Goal: Transaction & Acquisition: Register for event/course

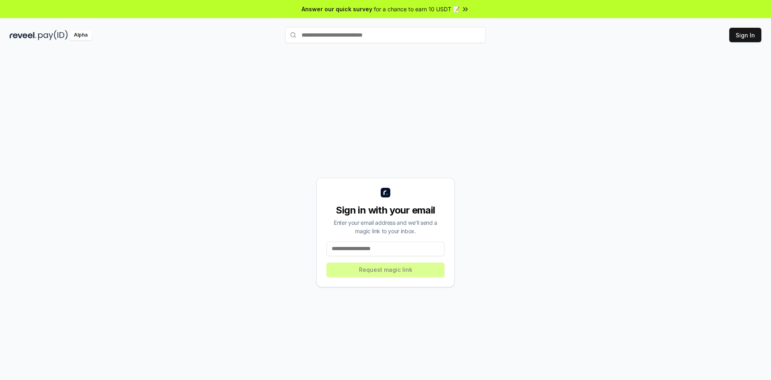
click at [382, 251] on input at bounding box center [386, 248] width 118 height 14
type input "*"
paste input "**********"
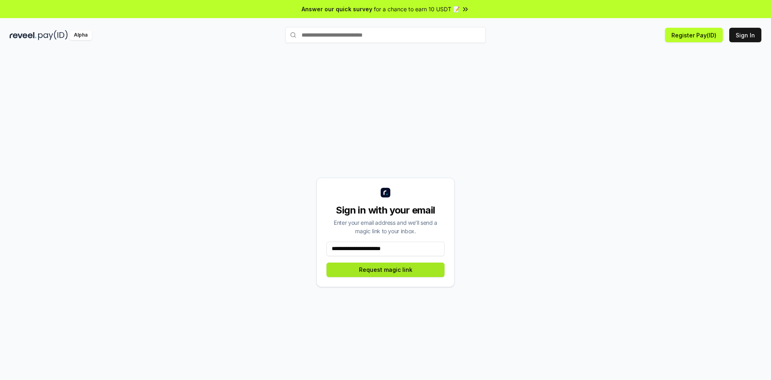
type input "**********"
click at [395, 268] on button "Request magic link" at bounding box center [386, 269] width 118 height 14
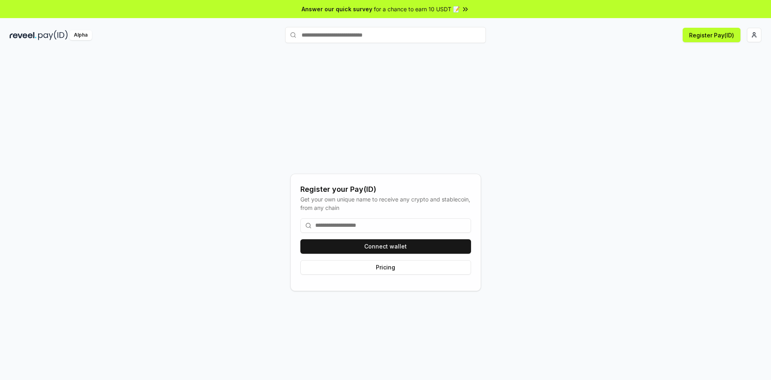
click at [526, 106] on div "Register your Pay(ID) Get your own unique name to receive any crypto and stable…" at bounding box center [386, 231] width 752 height 341
click at [758, 34] on html "Answer our quick survey for a chance to earn 10 USDT 📝 Alpha Register Pay(ID) R…" at bounding box center [385, 190] width 771 height 380
click at [687, 71] on div "Connect Wallet" at bounding box center [716, 77] width 89 height 13
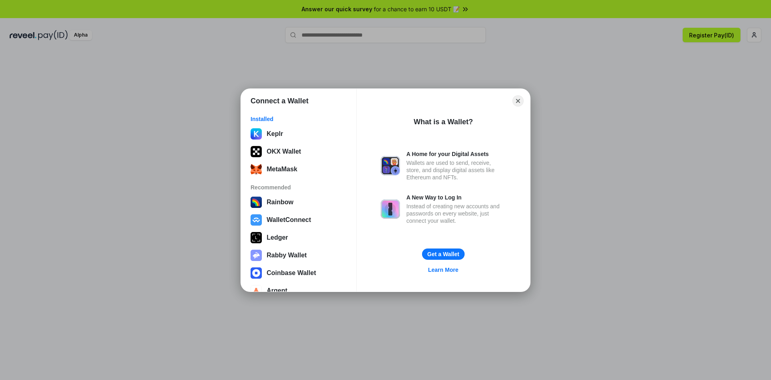
click at [695, 69] on div "Connect a Wallet Installed Keplr OKX Wallet MetaMask Recommended Rainbow Wallet…" at bounding box center [386, 190] width 932 height 540
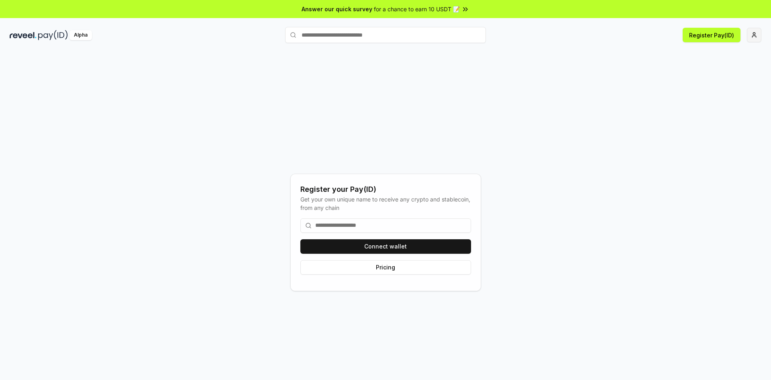
click at [756, 32] on html "Answer our quick survey for a chance to earn 10 USDT 📝 Alpha Register Pay(ID) R…" at bounding box center [385, 190] width 771 height 380
click at [602, 129] on html "Answer our quick survey for a chance to earn 10 USDT 📝 Alpha Register Pay(ID) R…" at bounding box center [385, 190] width 771 height 380
click at [414, 249] on button "Connect wallet" at bounding box center [385, 246] width 171 height 14
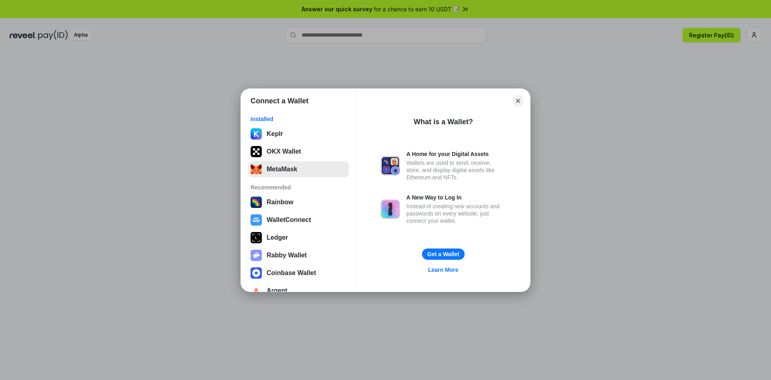
click at [294, 165] on button "MetaMask" at bounding box center [298, 169] width 101 height 16
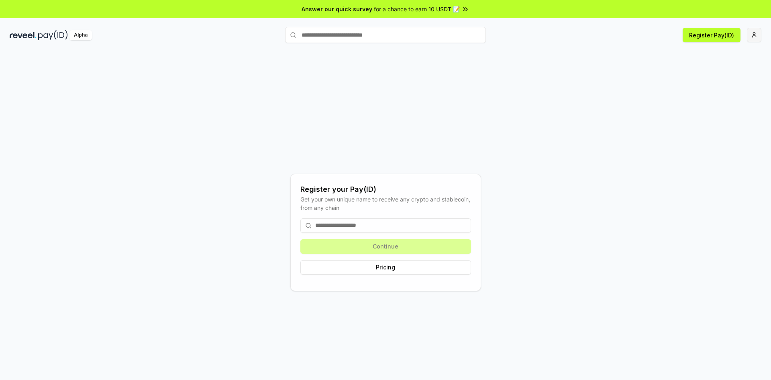
click at [750, 37] on html "Answer our quick survey for a chance to earn 10 USDT 📝 Alpha Register Pay(ID) R…" at bounding box center [385, 190] width 771 height 380
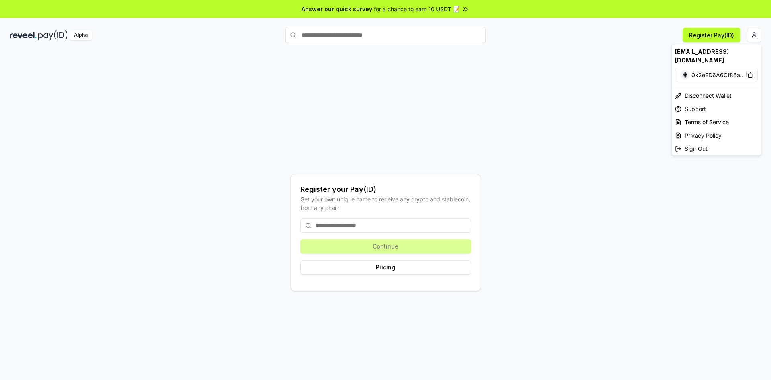
click at [596, 113] on html "Answer our quick survey for a chance to earn 10 USDT 📝 Alpha Register Pay(ID) R…" at bounding box center [385, 190] width 771 height 380
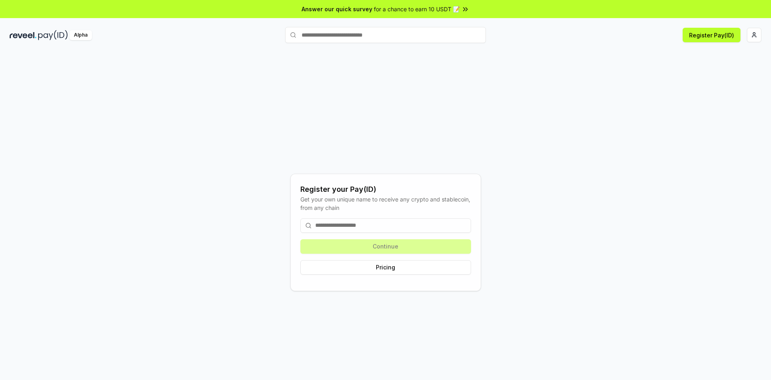
drag, startPoint x: 400, startPoint y: 247, endPoint x: 398, endPoint y: 251, distance: 5.1
click at [400, 247] on div "Continue Pricing" at bounding box center [385, 246] width 171 height 69
click at [395, 264] on button "Pricing" at bounding box center [385, 267] width 171 height 14
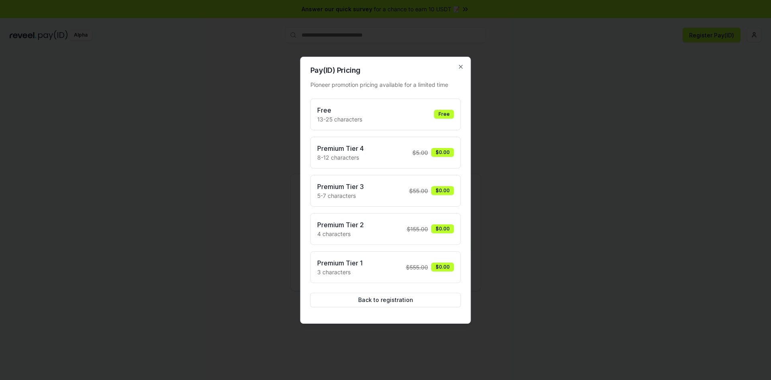
click at [596, 127] on div at bounding box center [385, 190] width 771 height 380
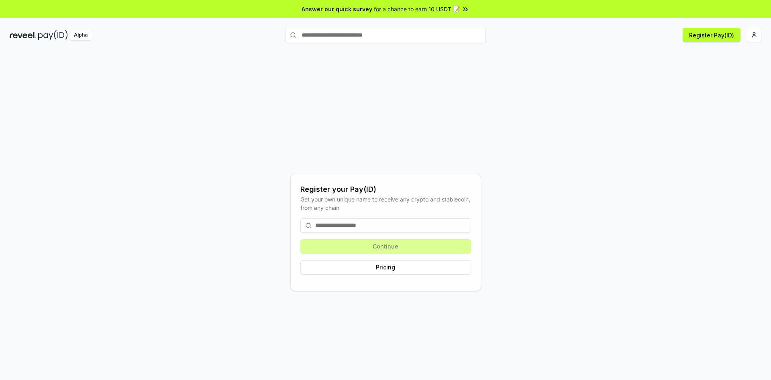
click at [363, 221] on input at bounding box center [385, 225] width 171 height 14
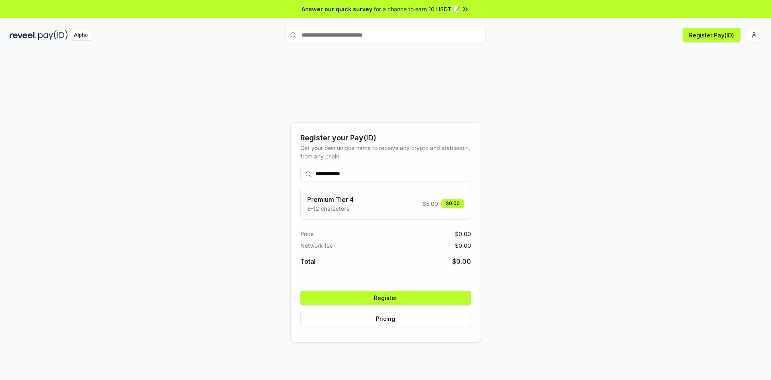
type input "**********"
click at [398, 204] on div "Premium Tier 4 8-12 characters $ 5.00 $0.00" at bounding box center [385, 203] width 157 height 18
click at [385, 296] on button "Register" at bounding box center [385, 297] width 171 height 14
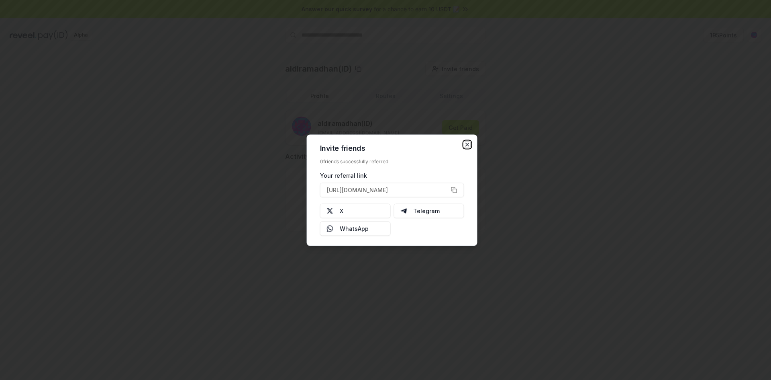
click at [467, 145] on icon "button" at bounding box center [467, 144] width 3 height 3
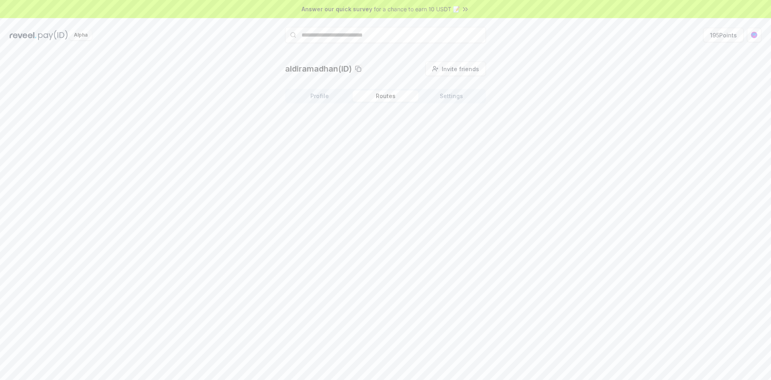
click at [383, 96] on button "Routes" at bounding box center [386, 95] width 66 height 11
click at [441, 97] on button "Settings" at bounding box center [452, 95] width 66 height 11
drag, startPoint x: 388, startPoint y: 97, endPoint x: 358, endPoint y: 97, distance: 30.1
click at [387, 97] on button "Routes" at bounding box center [386, 95] width 66 height 11
click at [324, 93] on button "Profile" at bounding box center [320, 95] width 66 height 11
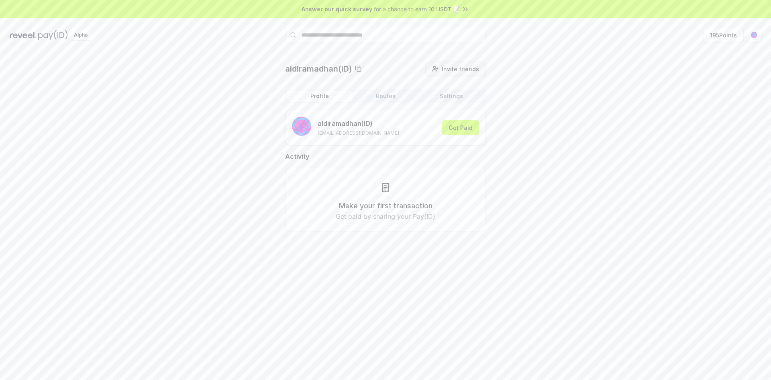
click at [451, 67] on span "Invite friends" at bounding box center [460, 69] width 37 height 8
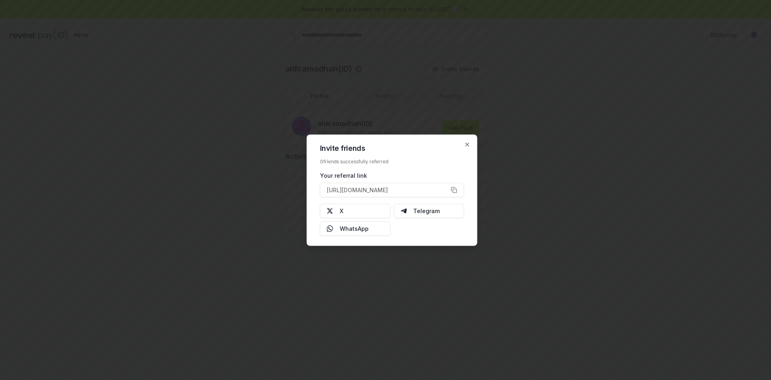
click at [566, 118] on div at bounding box center [385, 190] width 771 height 380
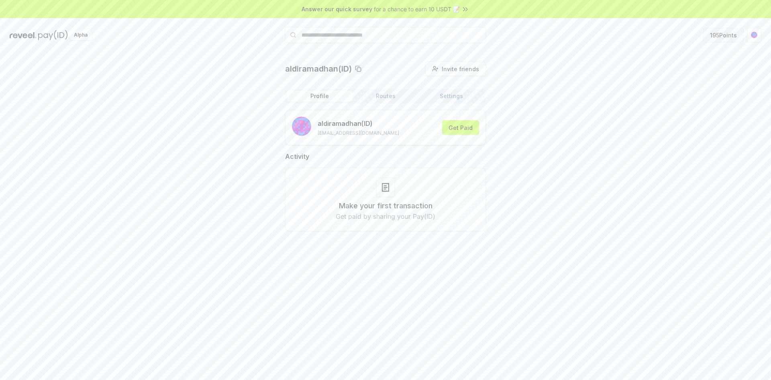
click at [737, 35] on button "195 Points" at bounding box center [723, 35] width 41 height 14
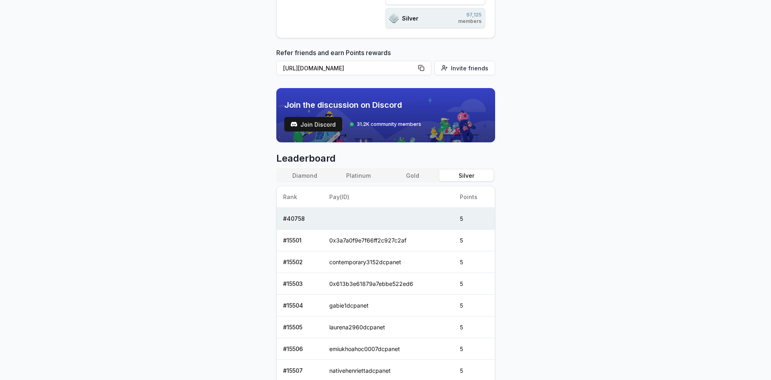
scroll to position [201, 0]
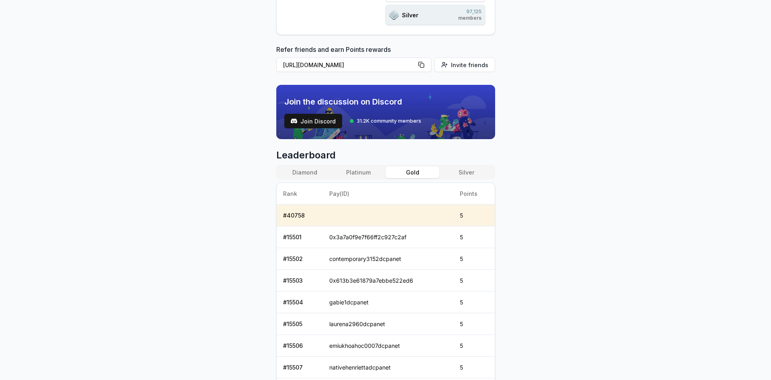
click at [414, 170] on button "Gold" at bounding box center [413, 172] width 54 height 12
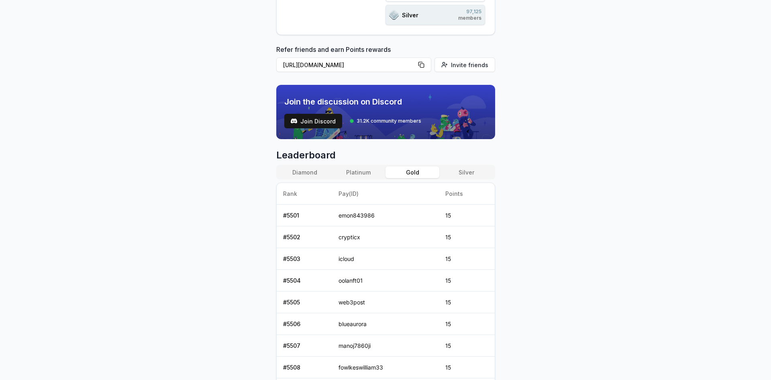
click at [365, 170] on button "Platinum" at bounding box center [359, 172] width 54 height 12
click at [305, 170] on button "Diamond" at bounding box center [305, 172] width 54 height 12
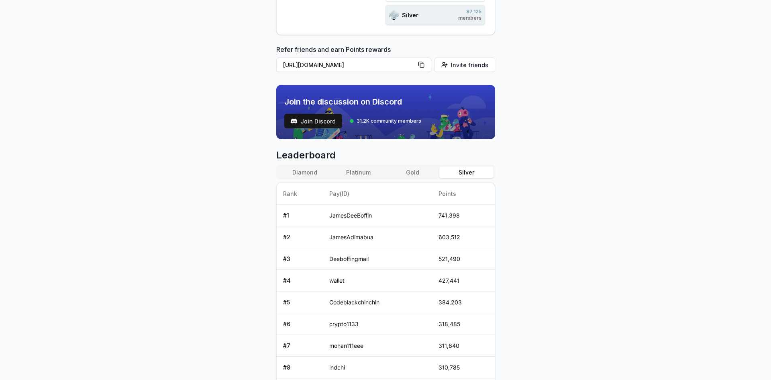
click at [473, 171] on button "Silver" at bounding box center [466, 172] width 54 height 12
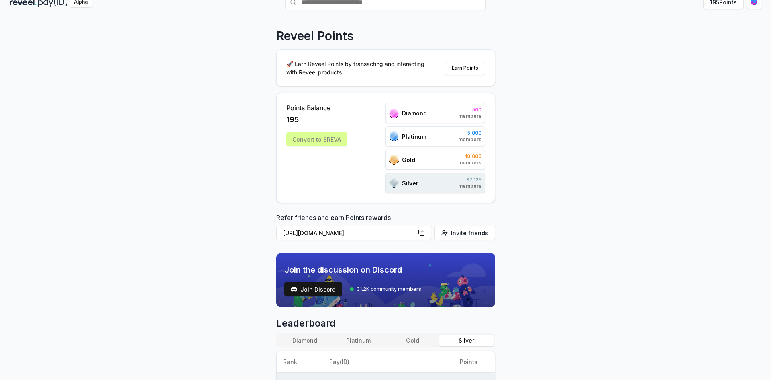
scroll to position [0, 0]
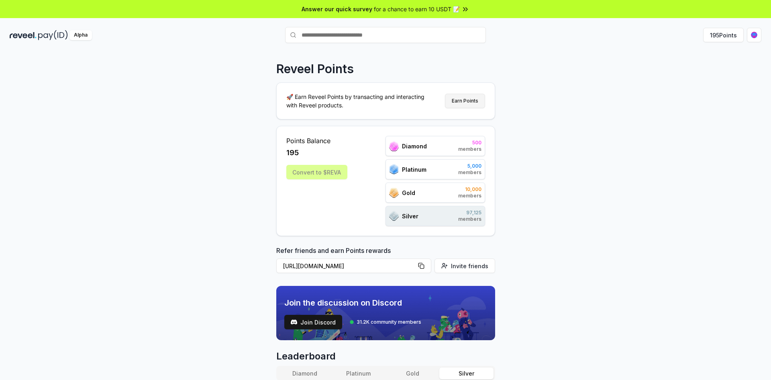
click at [468, 98] on button "Earn Points" at bounding box center [465, 101] width 40 height 14
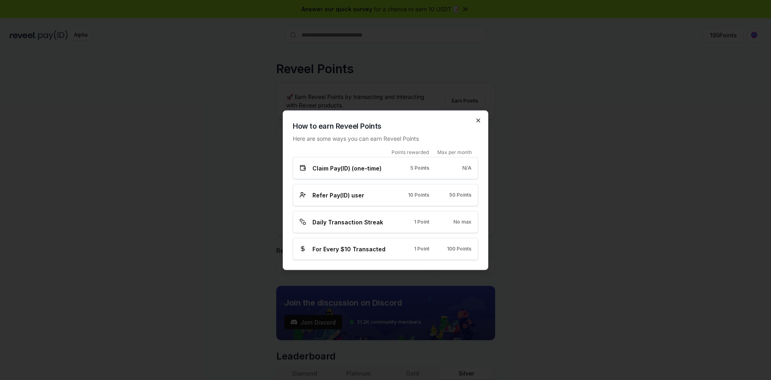
click at [481, 123] on icon "button" at bounding box center [478, 120] width 6 height 6
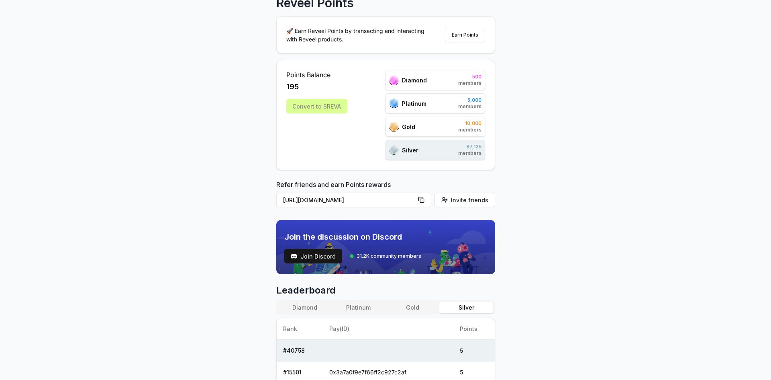
scroll to position [80, 0]
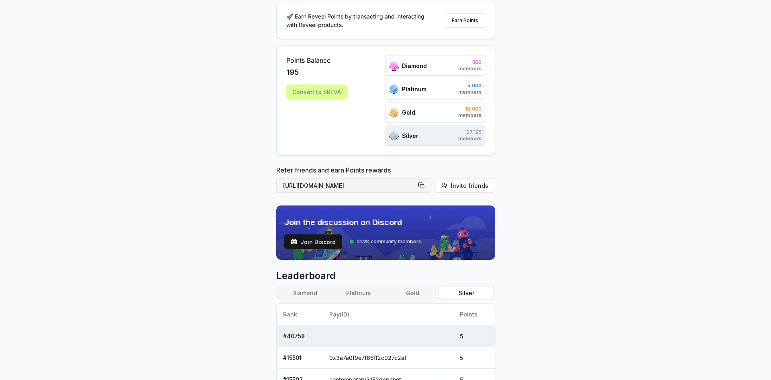
click at [422, 184] on button "[URL][DOMAIN_NAME]" at bounding box center [353, 185] width 155 height 14
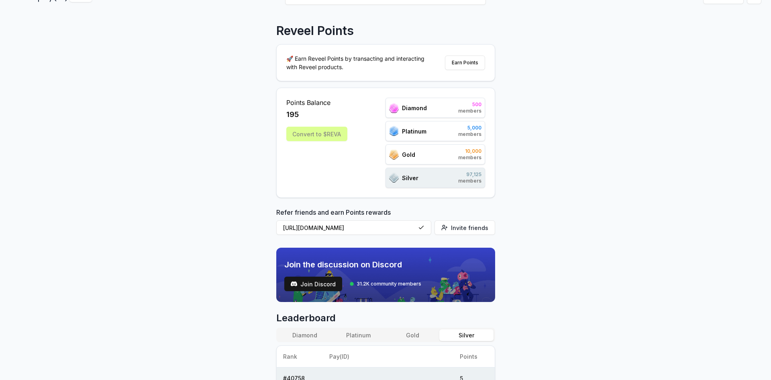
scroll to position [0, 0]
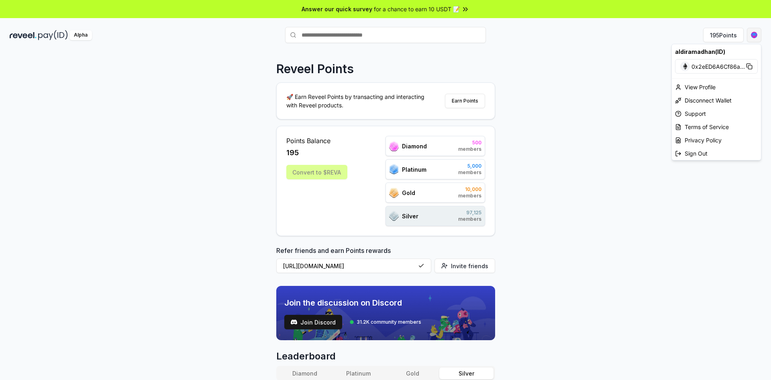
click at [755, 32] on html "Answer our quick survey for a chance to earn 10 USDT 📝 Alpha 195 Points Reveel …" at bounding box center [385, 190] width 771 height 380
click at [710, 84] on div "View Profile" at bounding box center [716, 86] width 89 height 13
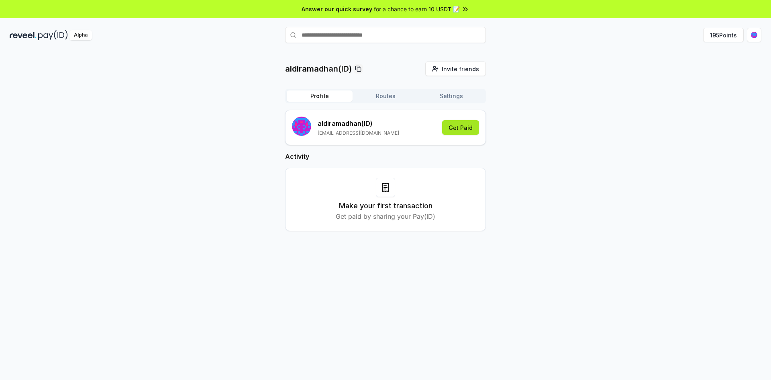
click at [471, 130] on button "Get Paid" at bounding box center [460, 127] width 37 height 14
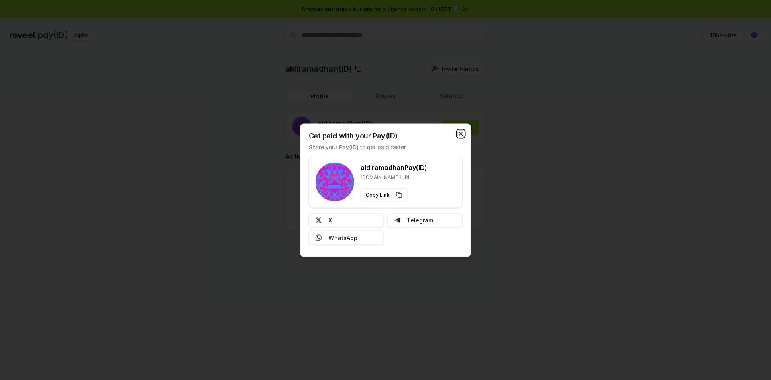
click at [461, 130] on icon "button" at bounding box center [461, 133] width 6 height 6
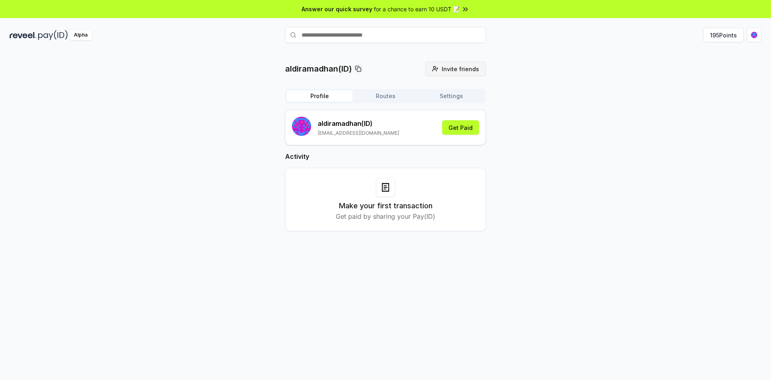
click at [466, 67] on span "Invite friends" at bounding box center [460, 69] width 37 height 8
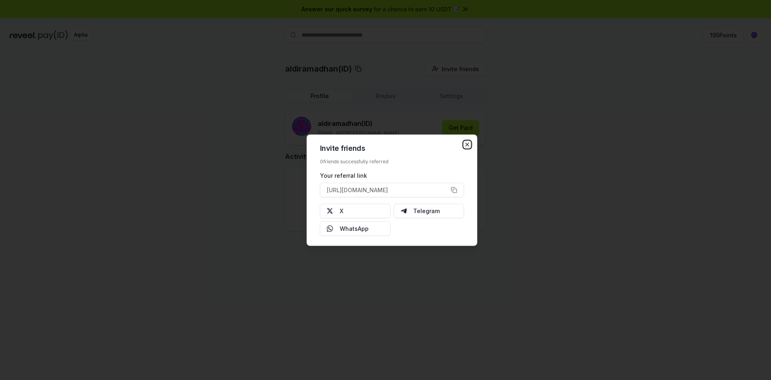
click at [470, 143] on icon "button" at bounding box center [467, 144] width 6 height 6
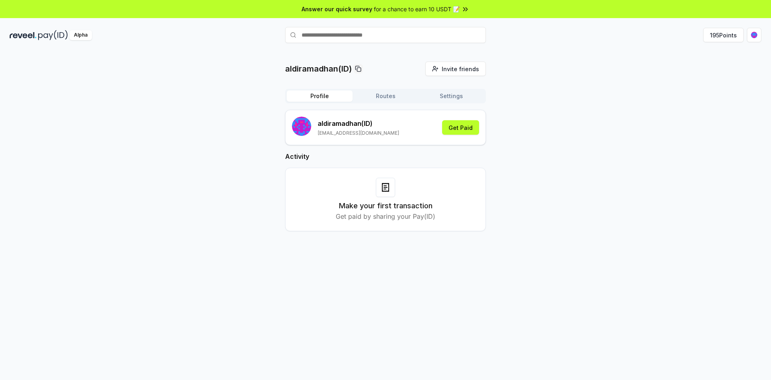
click at [49, 37] on img at bounding box center [53, 35] width 30 height 10
click at [726, 33] on button "195 Points" at bounding box center [723, 35] width 41 height 14
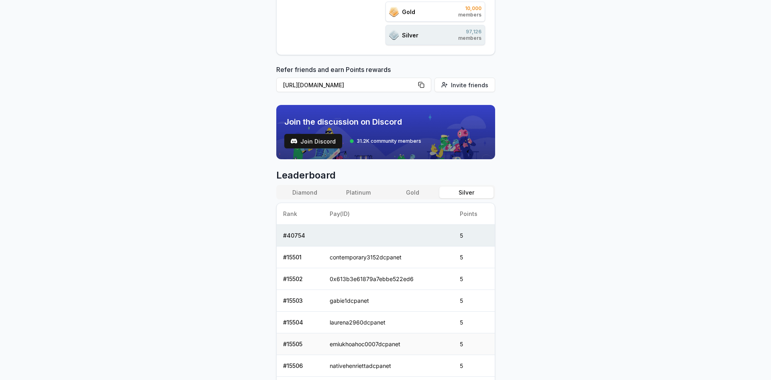
scroll to position [153, 0]
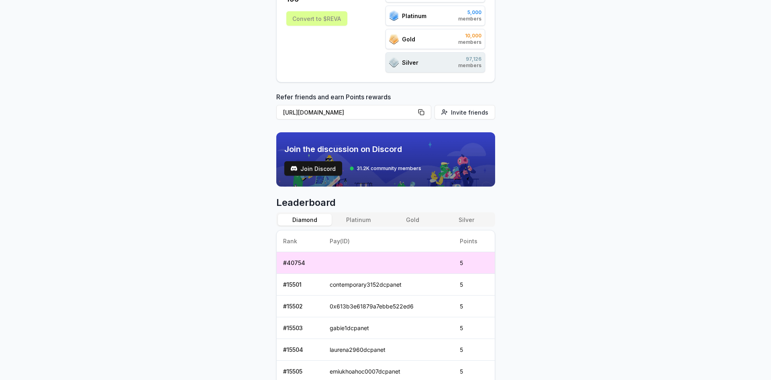
click at [306, 217] on button "Diamond" at bounding box center [305, 220] width 54 height 12
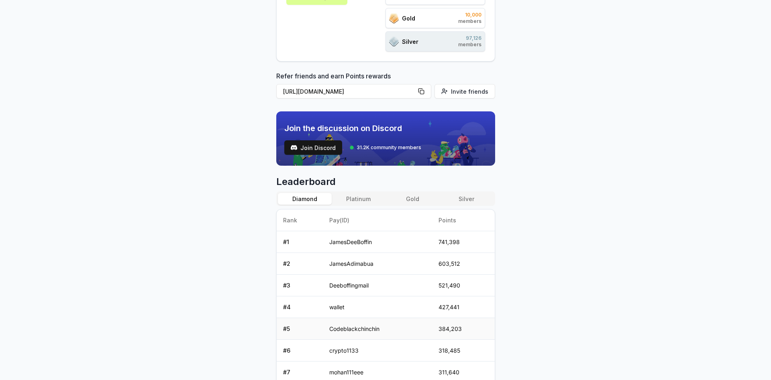
scroll to position [172, 0]
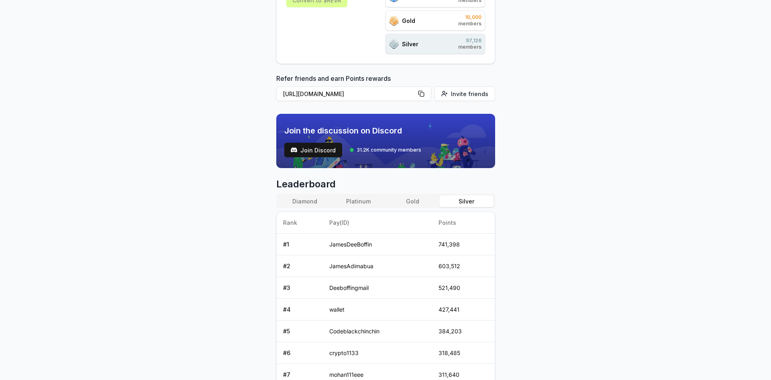
click at [469, 200] on button "Silver" at bounding box center [466, 201] width 54 height 12
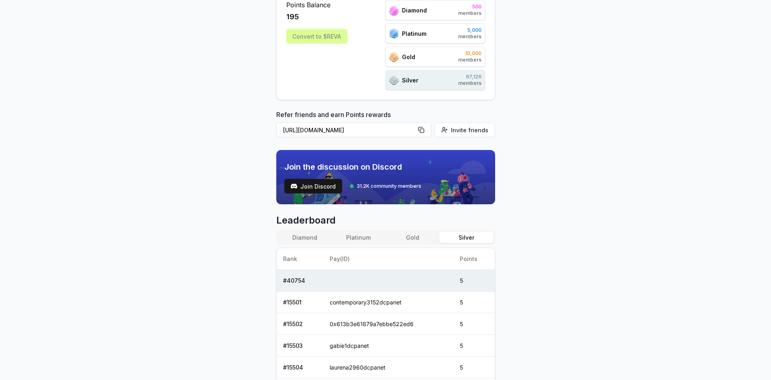
scroll to position [0, 0]
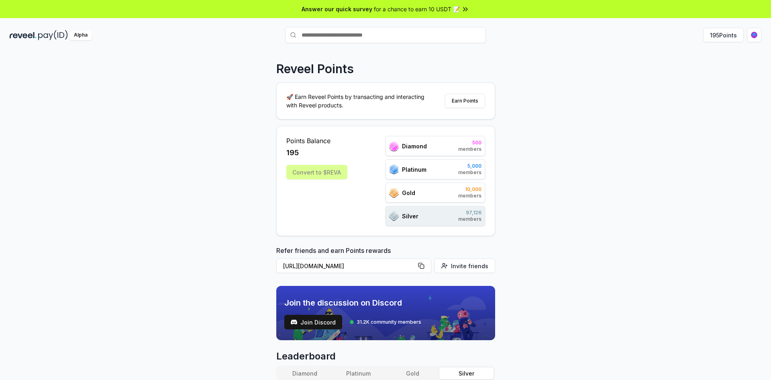
click at [764, 39] on div "Alpha 195 Points" at bounding box center [385, 35] width 771 height 21
click at [755, 35] on html "Answer our quick survey for a chance to earn 10 USDT 📝 Alpha 195 Points Reveel …" at bounding box center [385, 190] width 771 height 380
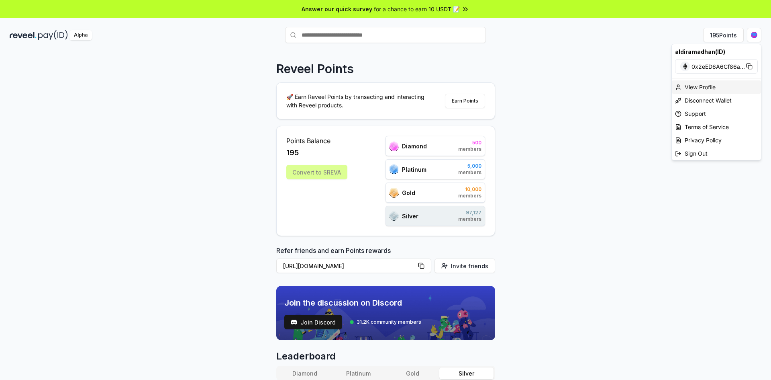
click at [717, 85] on div "View Profile" at bounding box center [716, 86] width 89 height 13
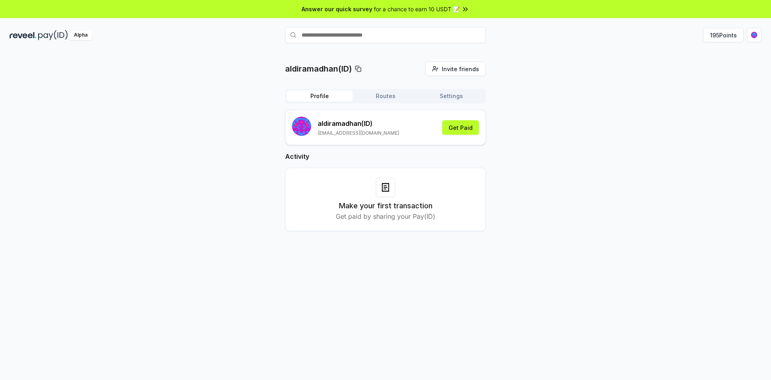
click at [462, 100] on button "Settings" at bounding box center [452, 95] width 66 height 11
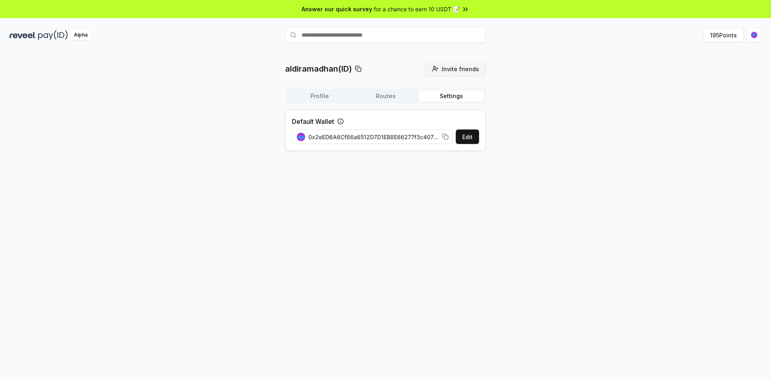
click at [453, 69] on span "Invite friends" at bounding box center [460, 69] width 37 height 8
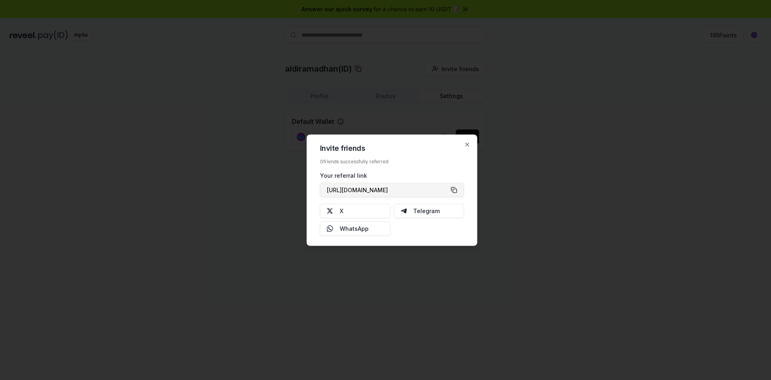
click at [455, 188] on button "[URL][DOMAIN_NAME]" at bounding box center [392, 189] width 144 height 14
click at [225, 151] on div at bounding box center [385, 190] width 771 height 380
